Goal: Navigation & Orientation: Find specific page/section

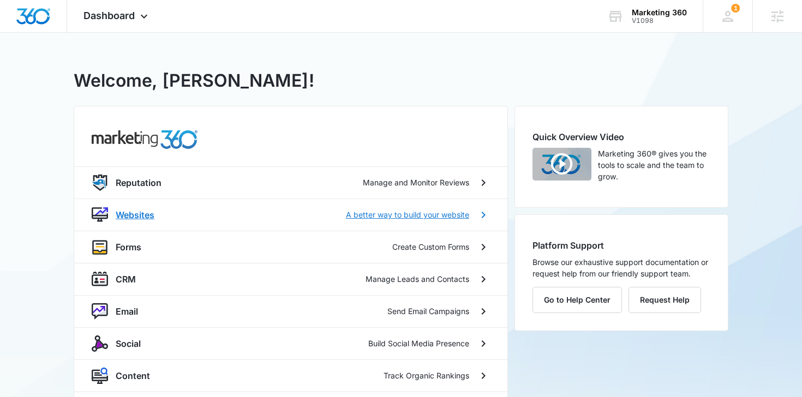
click at [409, 214] on p "A better way to build your website" at bounding box center [407, 214] width 123 height 11
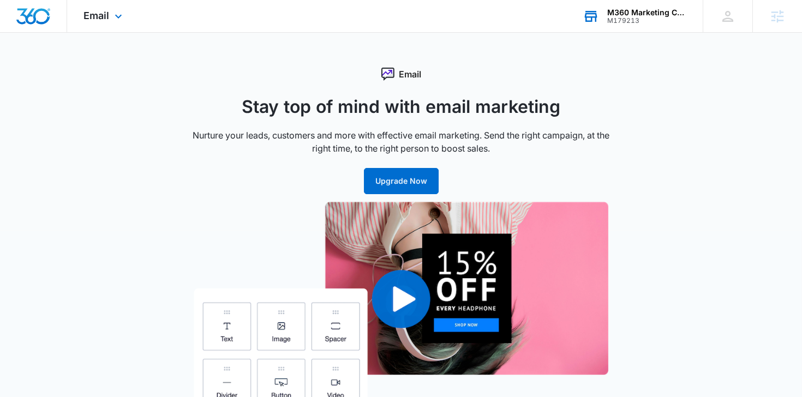
click at [631, 22] on div "M179213" at bounding box center [647, 21] width 80 height 8
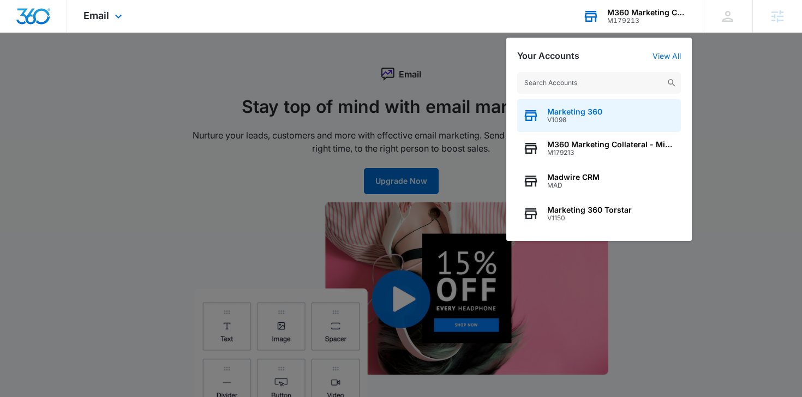
click at [582, 119] on span "V1098" at bounding box center [574, 120] width 55 height 8
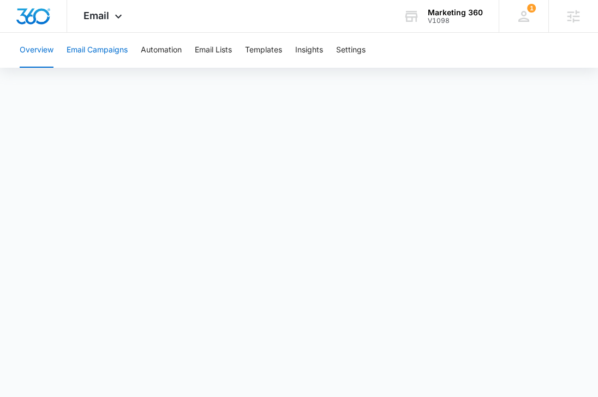
click at [105, 49] on button "Email Campaigns" at bounding box center [97, 50] width 61 height 35
click at [165, 62] on button "Automation" at bounding box center [161, 50] width 41 height 35
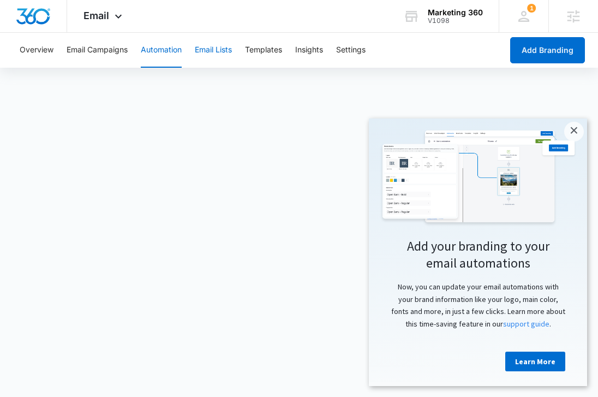
click at [217, 51] on button "Email Lists" at bounding box center [213, 50] width 37 height 35
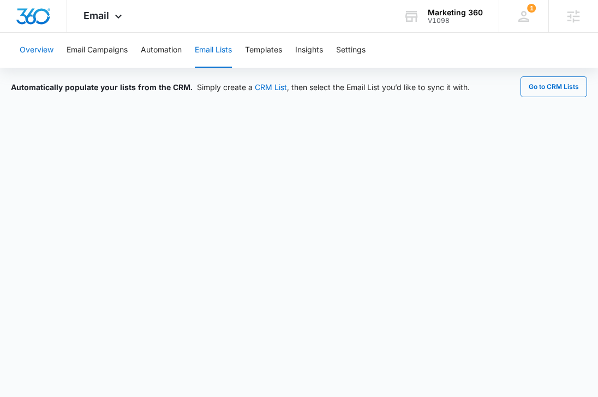
click at [31, 50] on button "Overview" at bounding box center [37, 50] width 34 height 35
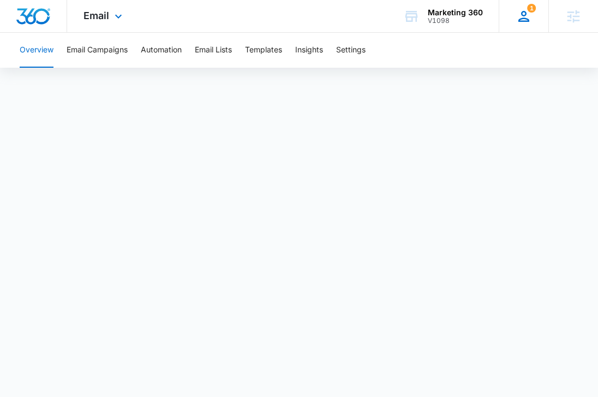
click at [514, 12] on div "1 AB Anna Bryson anna.bryson@madwire.com My Profile 1 Notifications Support Log…" at bounding box center [524, 16] width 50 height 32
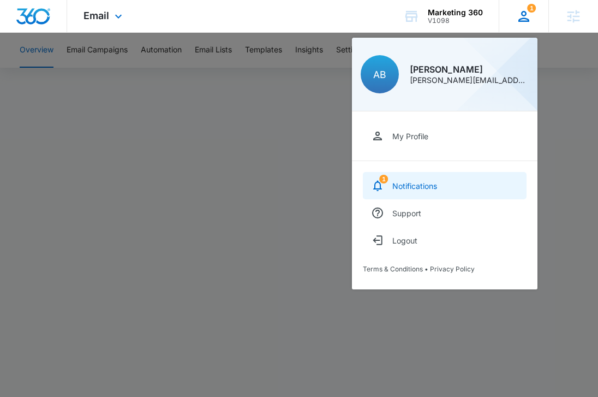
click at [410, 184] on div "Notifications" at bounding box center [414, 185] width 45 height 9
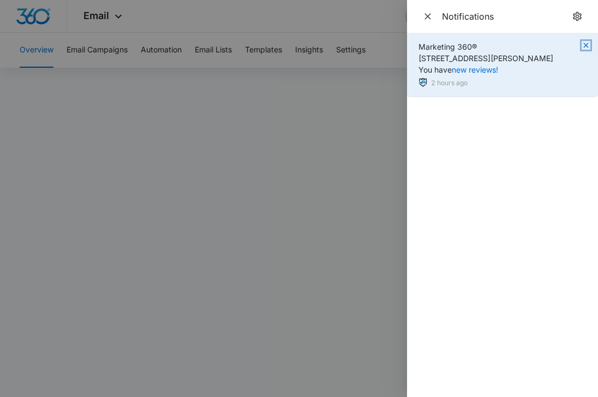
click at [587, 47] on icon "button" at bounding box center [586, 45] width 9 height 9
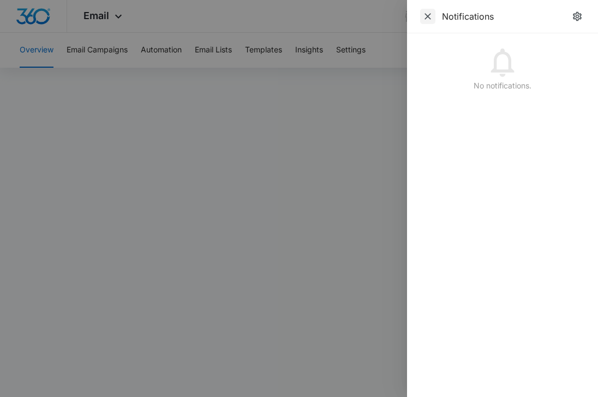
click at [434, 19] on span "Close" at bounding box center [427, 16] width 15 height 15
